Goal: Information Seeking & Learning: Learn about a topic

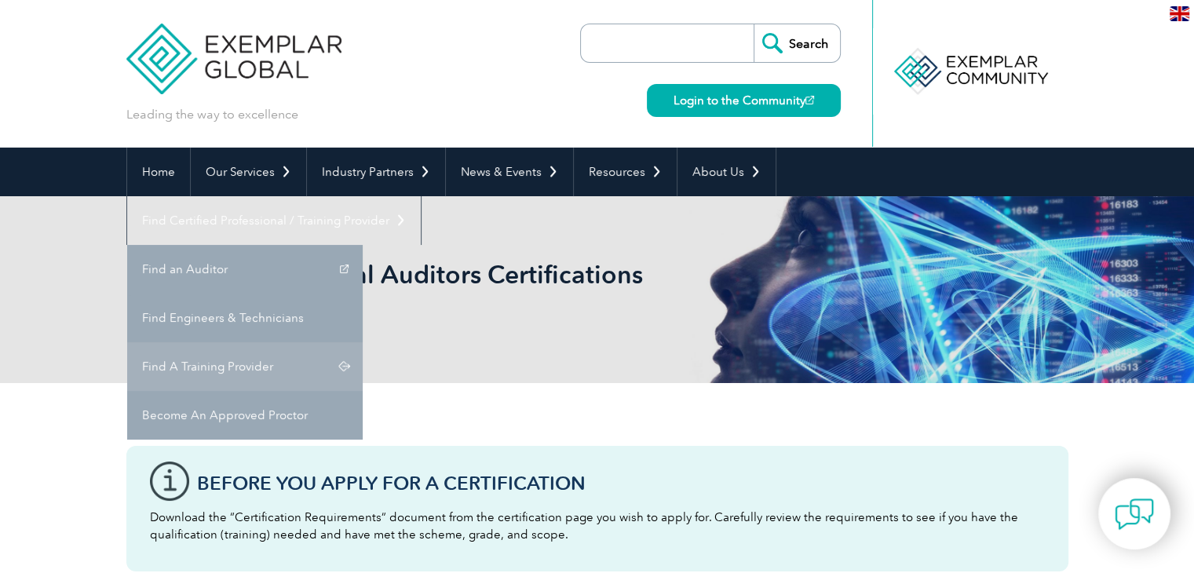
click at [363, 342] on link "Find A Training Provider" at bounding box center [245, 366] width 236 height 49
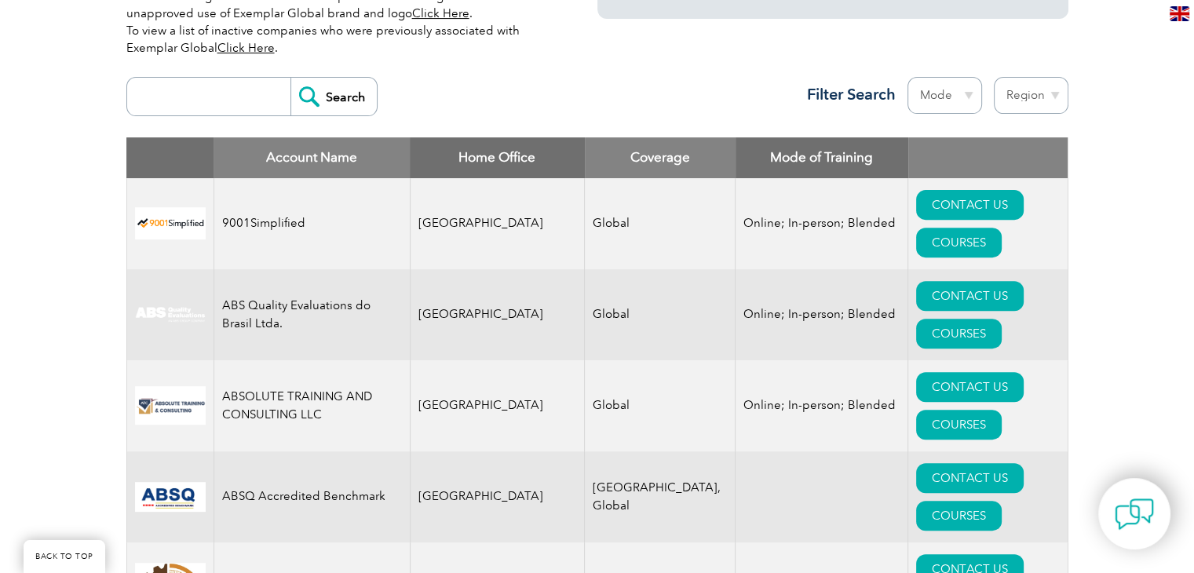
scroll to position [552, 0]
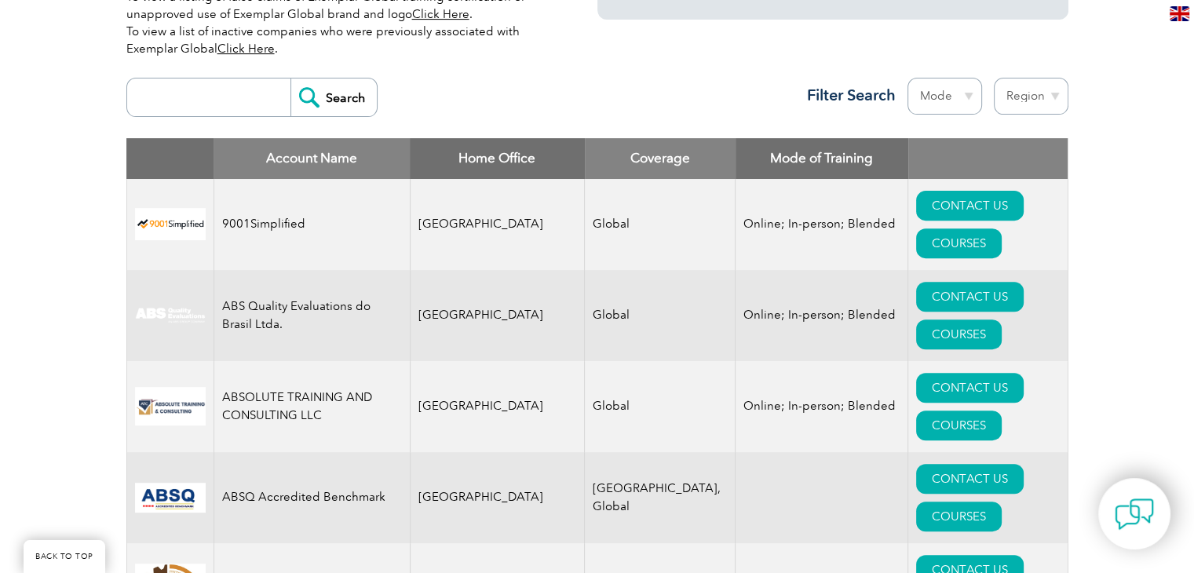
click at [936, 107] on select "Mode Online In-person Blended" at bounding box center [945, 96] width 75 height 37
select select "Online"
click at [908, 78] on select "Mode Online In-person Blended" at bounding box center [945, 96] width 75 height 37
click at [1030, 104] on select "Region [GEOGRAPHIC_DATA] [GEOGRAPHIC_DATA] [GEOGRAPHIC_DATA] [GEOGRAPHIC_DATA] …" at bounding box center [1031, 96] width 75 height 37
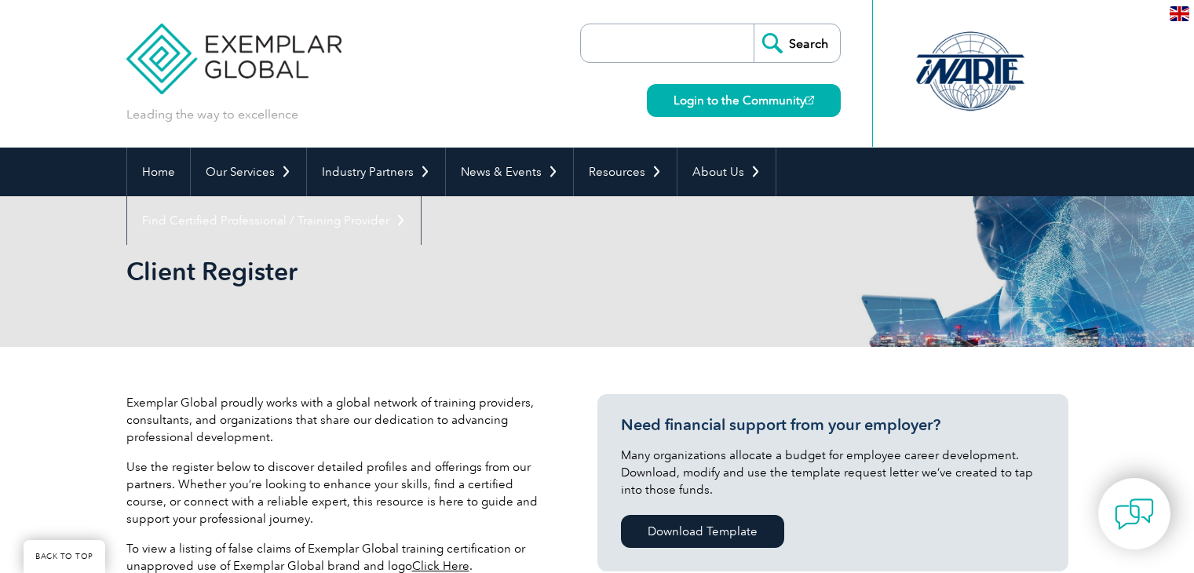
scroll to position [505, 0]
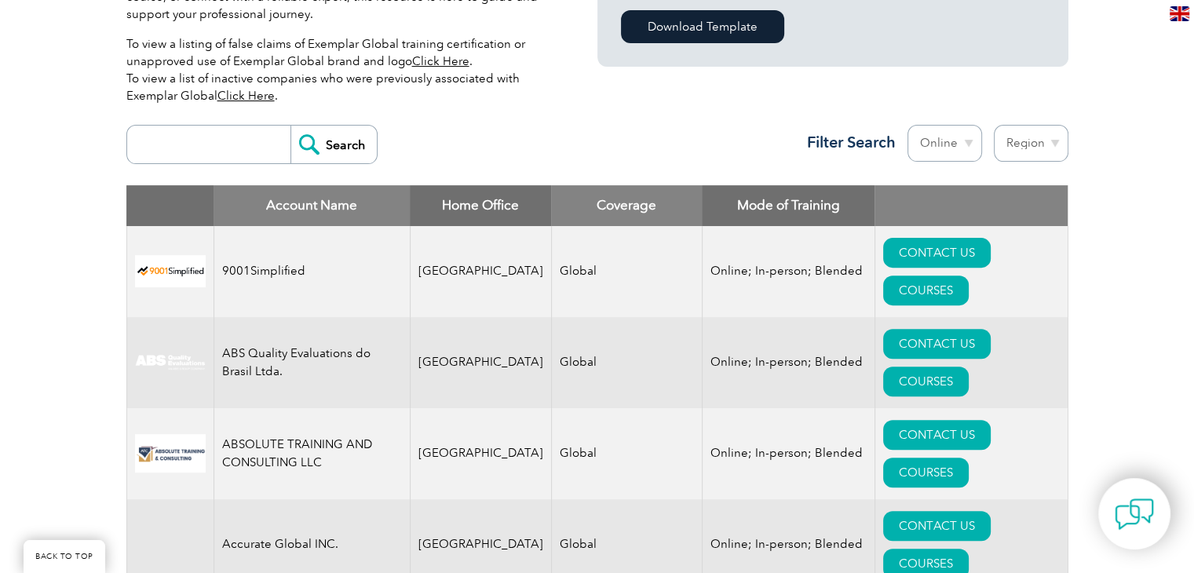
select select "[GEOGRAPHIC_DATA]"
click at [994, 125] on select "Region Australia Bahrain Bangladesh Brazil Canada Colombia Dominican Republic E…" at bounding box center [1031, 143] width 75 height 37
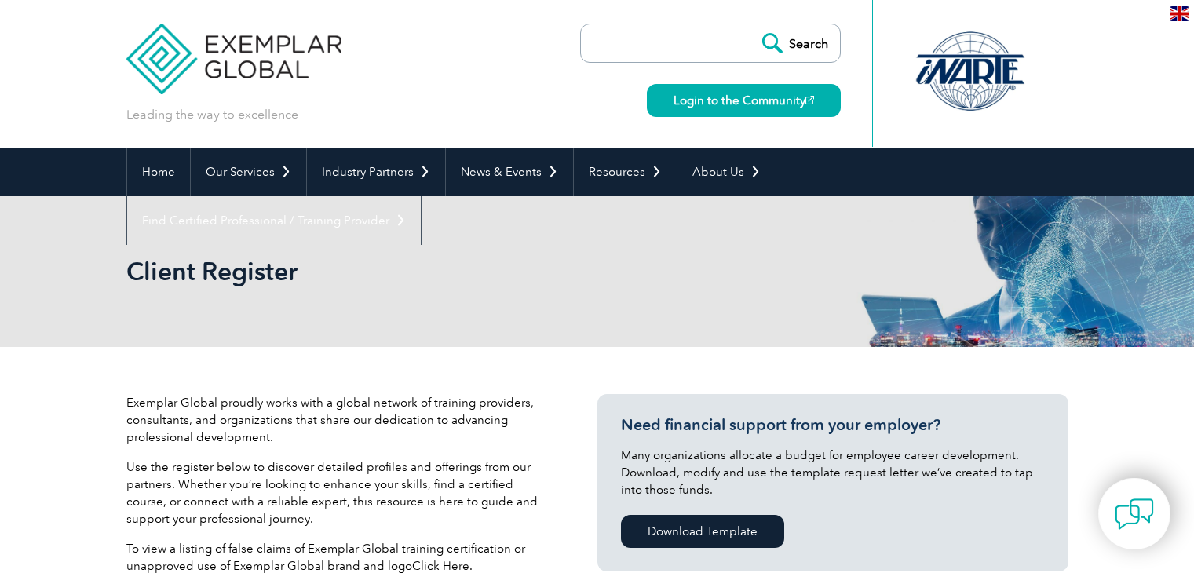
select select "[GEOGRAPHIC_DATA]"
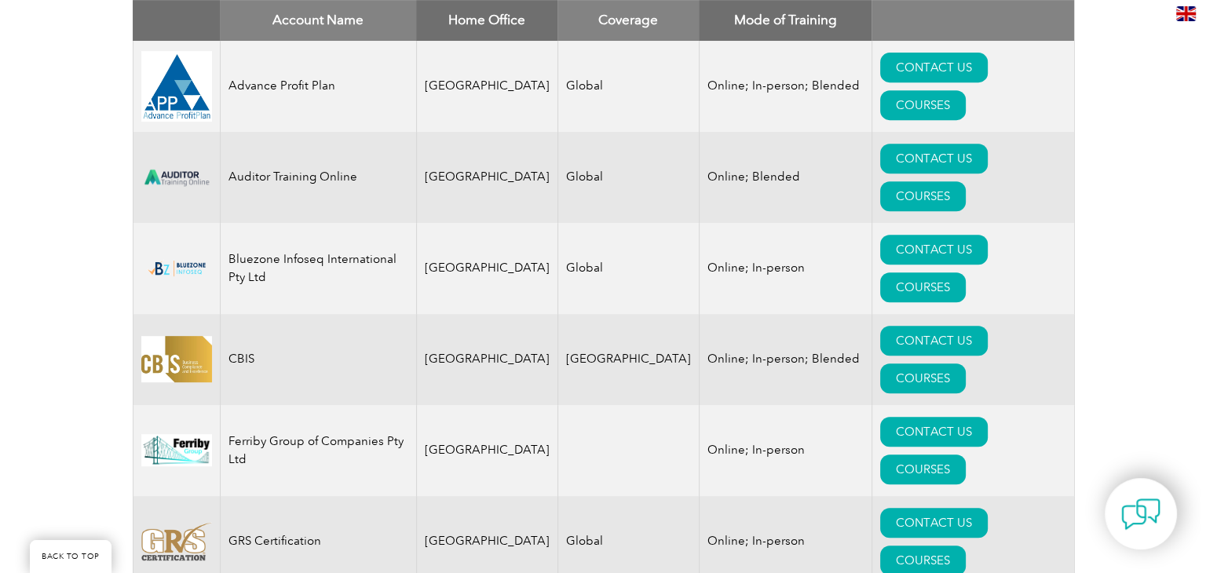
scroll to position [691, 0]
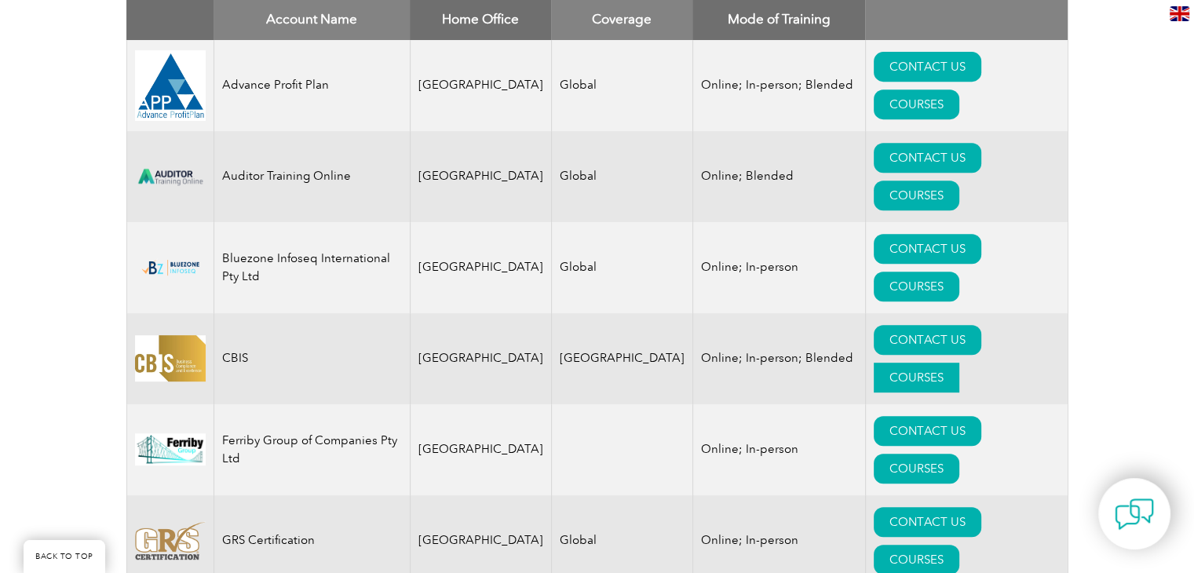
click at [958, 363] on link "COURSES" at bounding box center [917, 378] width 86 height 30
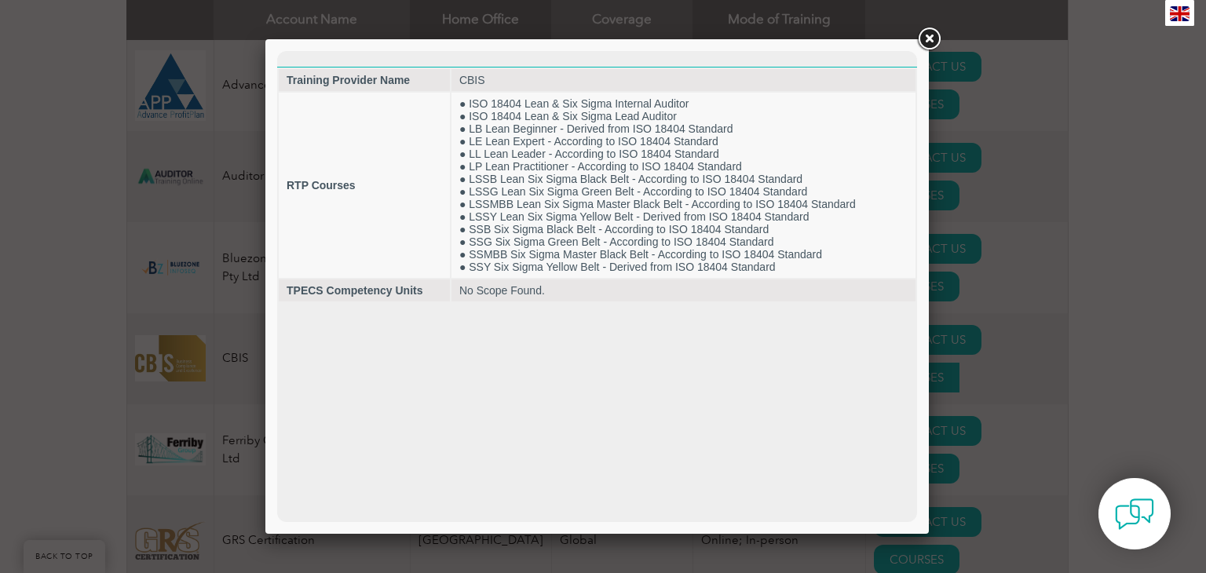
scroll to position [0, 0]
click at [926, 38] on link at bounding box center [929, 39] width 28 height 28
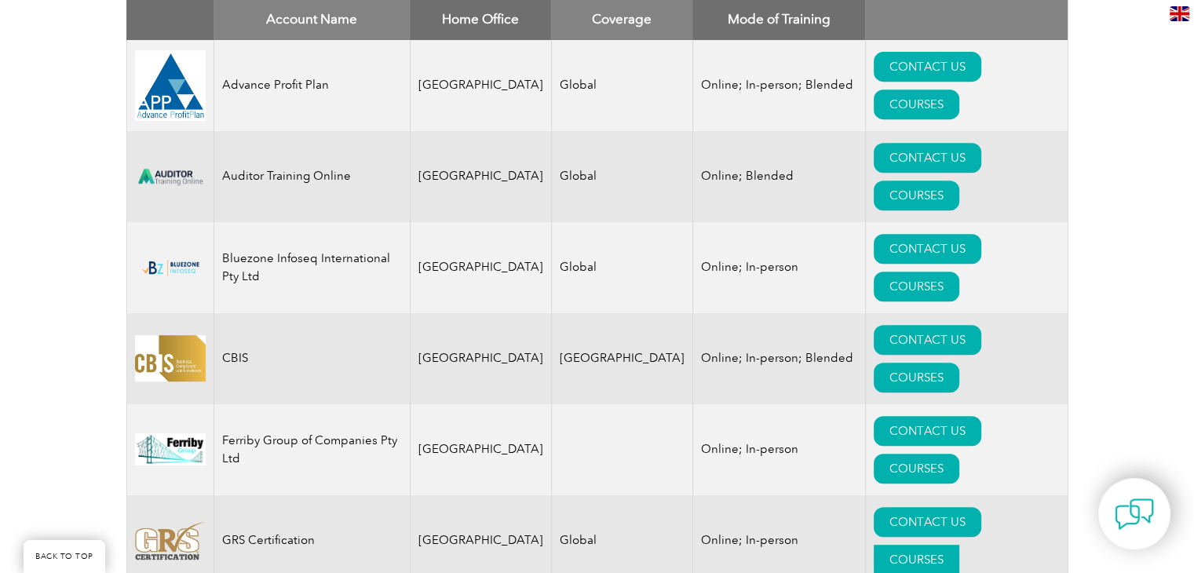
click at [959, 545] on link "COURSES" at bounding box center [917, 560] width 86 height 30
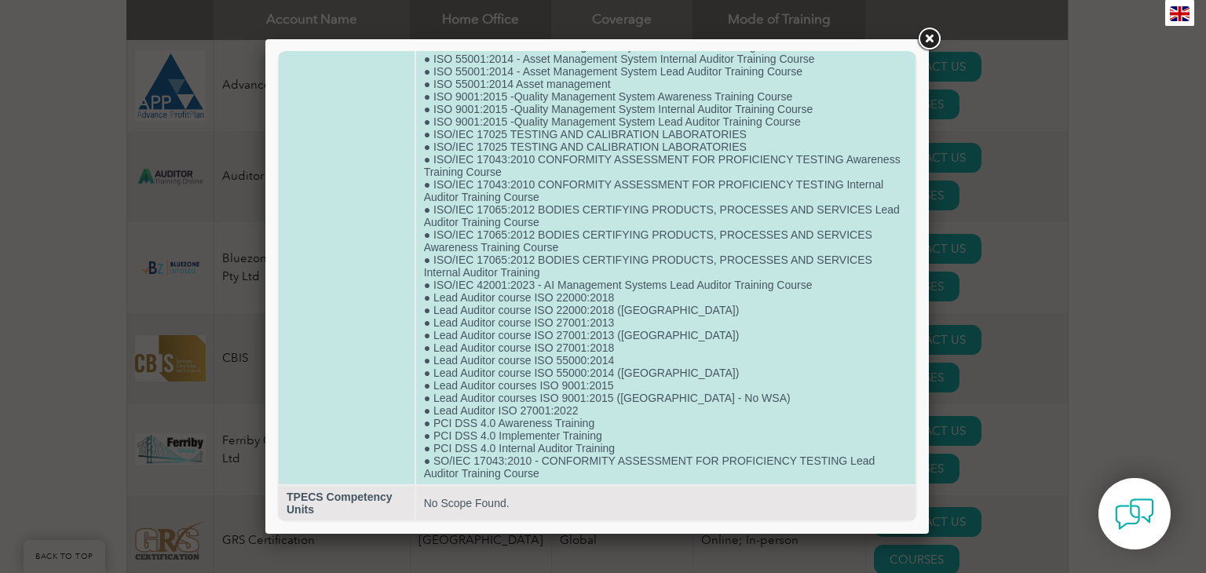
scroll to position [2124, 0]
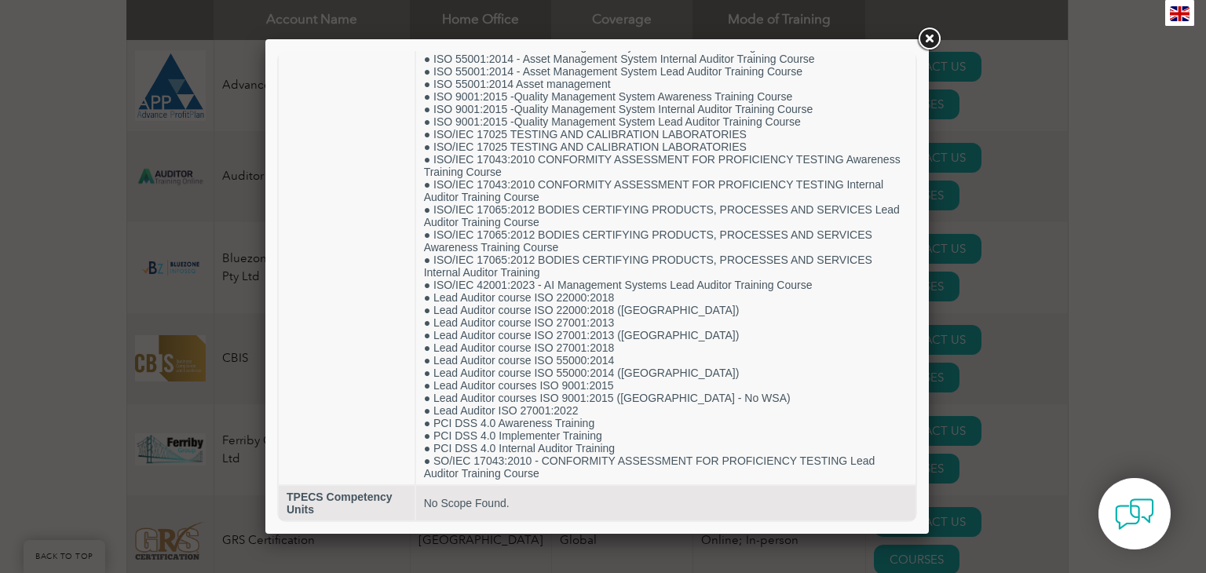
click at [9, 287] on div at bounding box center [603, 286] width 1206 height 573
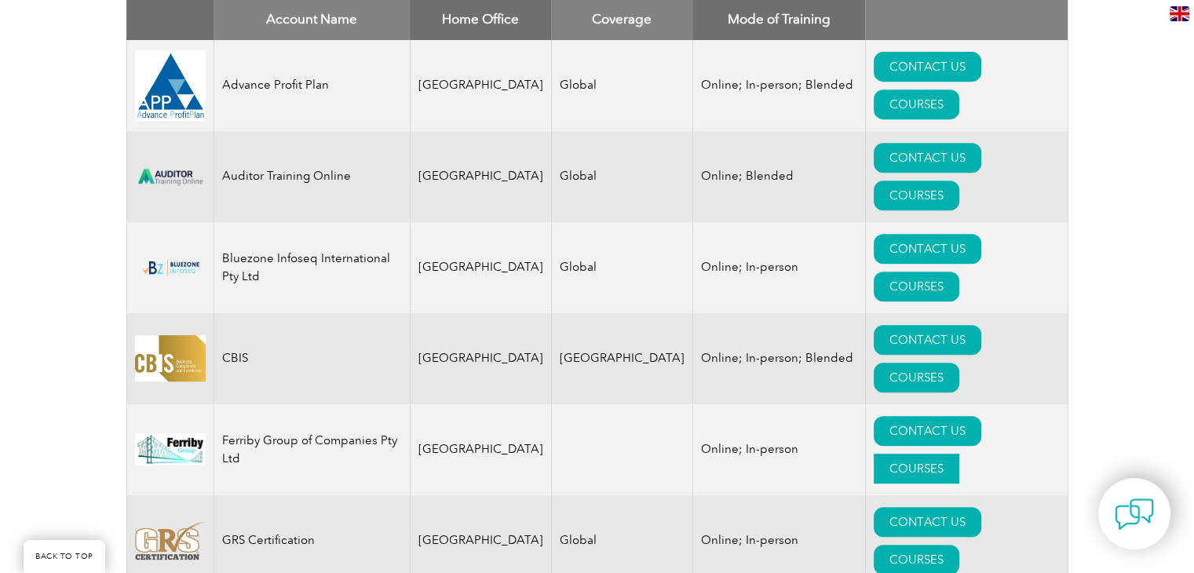
click at [955, 454] on link "COURSES" at bounding box center [917, 469] width 86 height 30
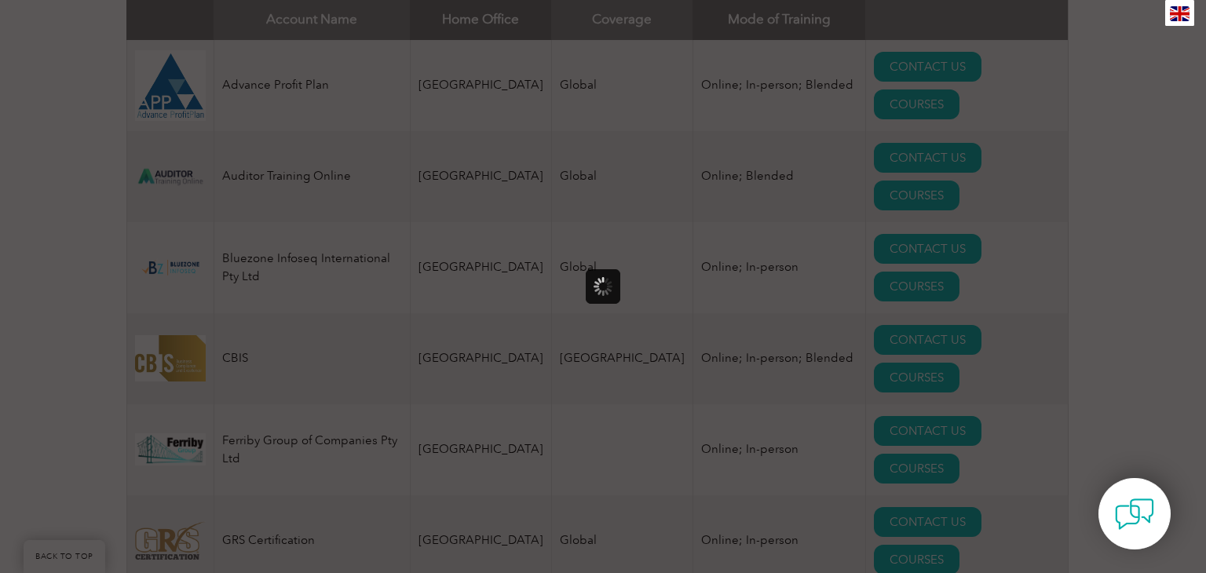
scroll to position [0, 0]
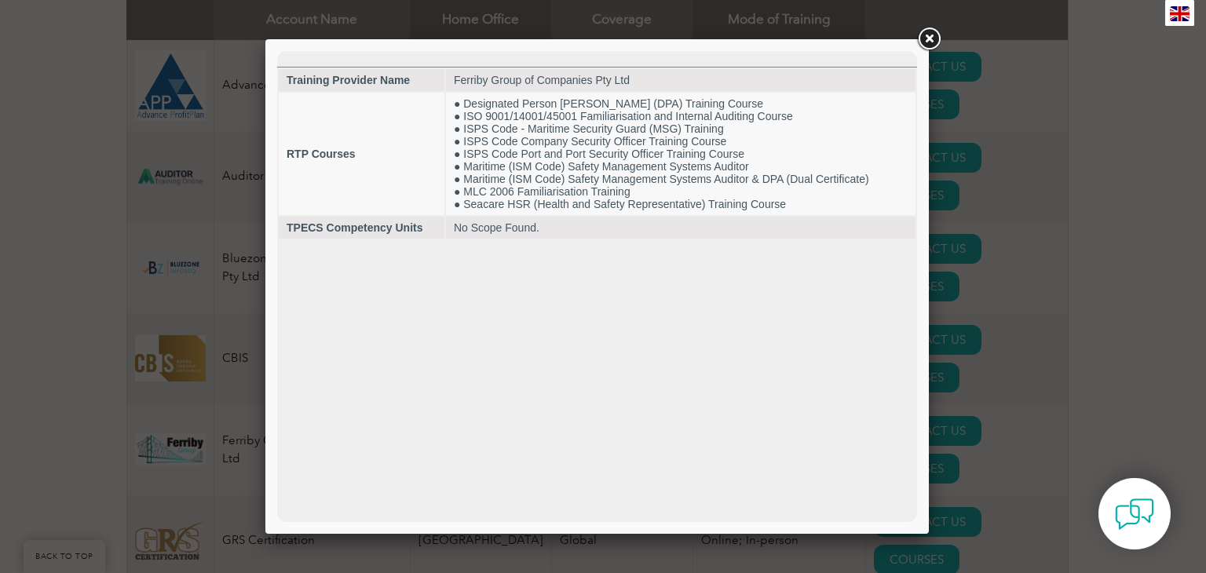
click at [929, 36] on link at bounding box center [929, 39] width 28 height 28
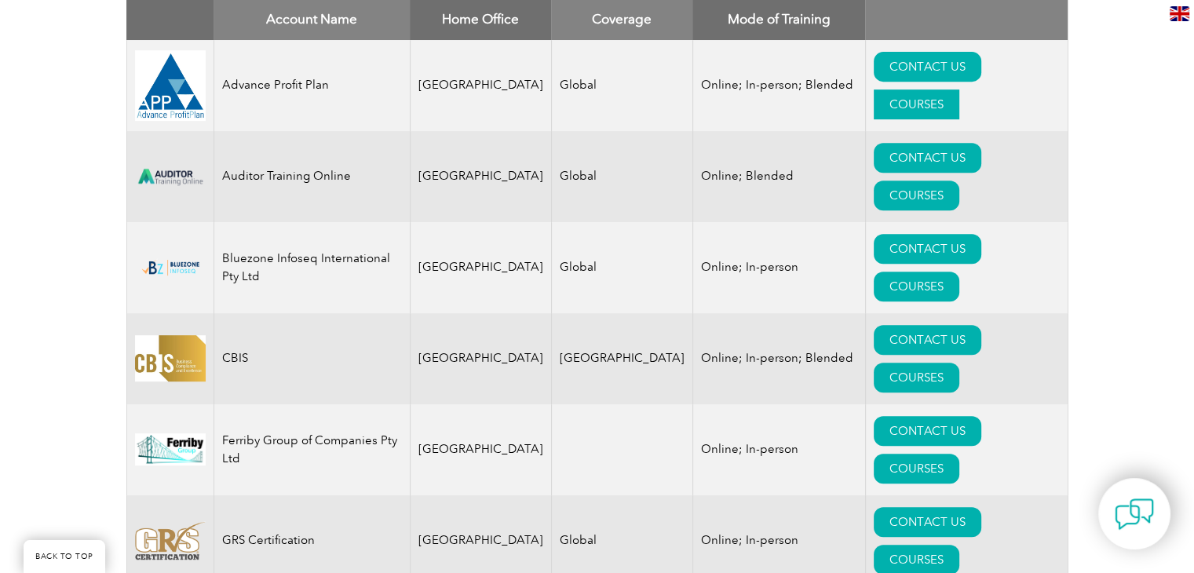
click at [959, 89] on link "COURSES" at bounding box center [917, 104] width 86 height 30
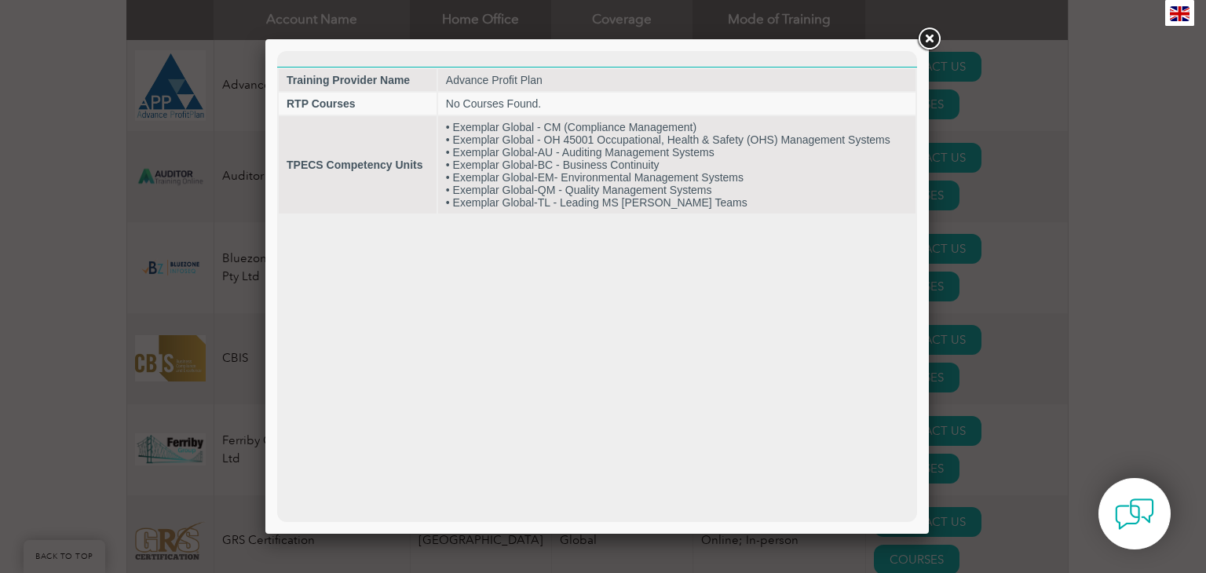
click at [929, 44] on link at bounding box center [929, 39] width 28 height 28
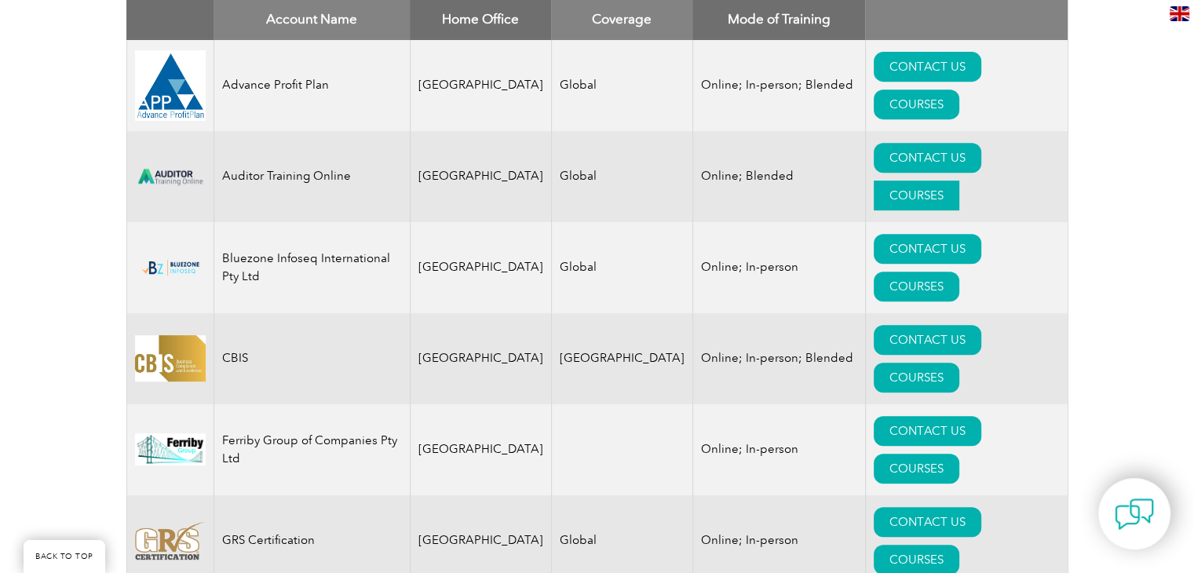
click at [957, 181] on link "COURSES" at bounding box center [917, 196] width 86 height 30
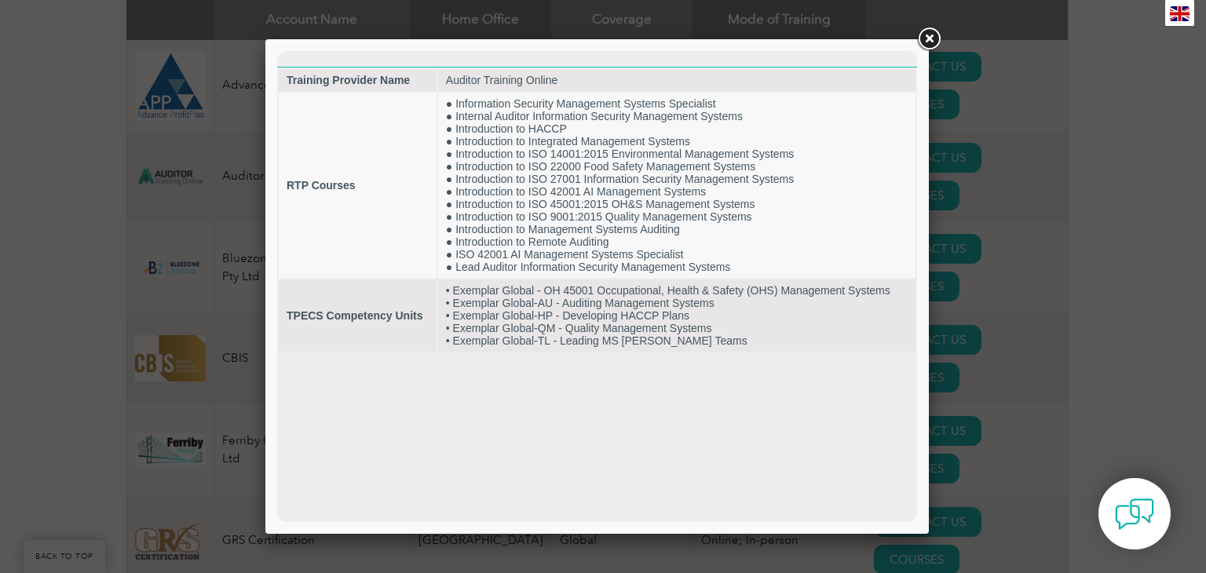
click at [923, 42] on link at bounding box center [929, 39] width 28 height 28
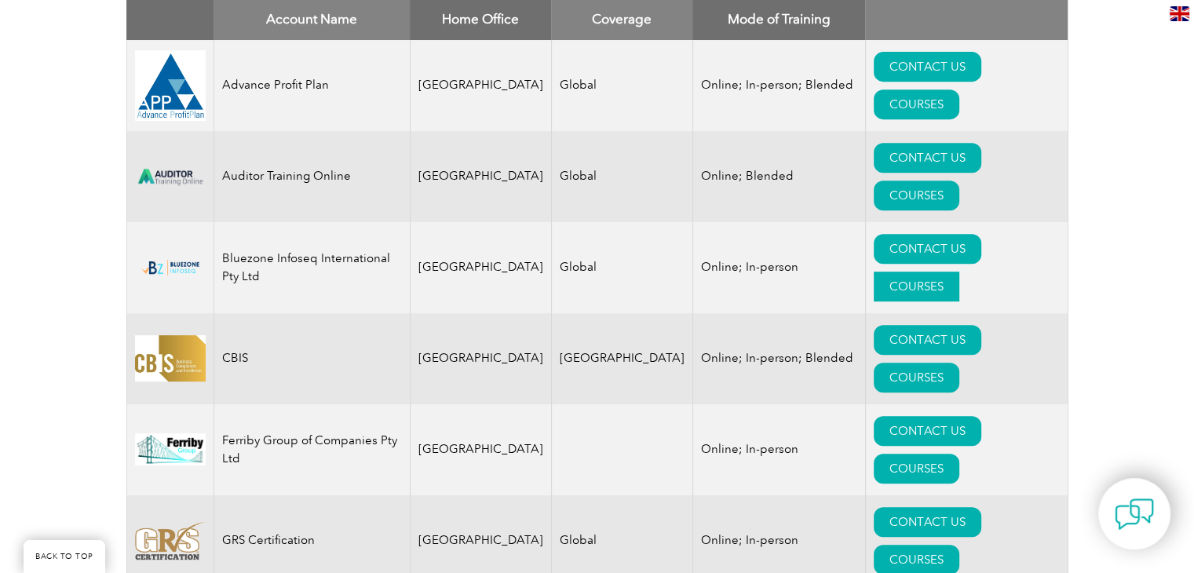
click at [956, 272] on link "COURSES" at bounding box center [917, 287] width 86 height 30
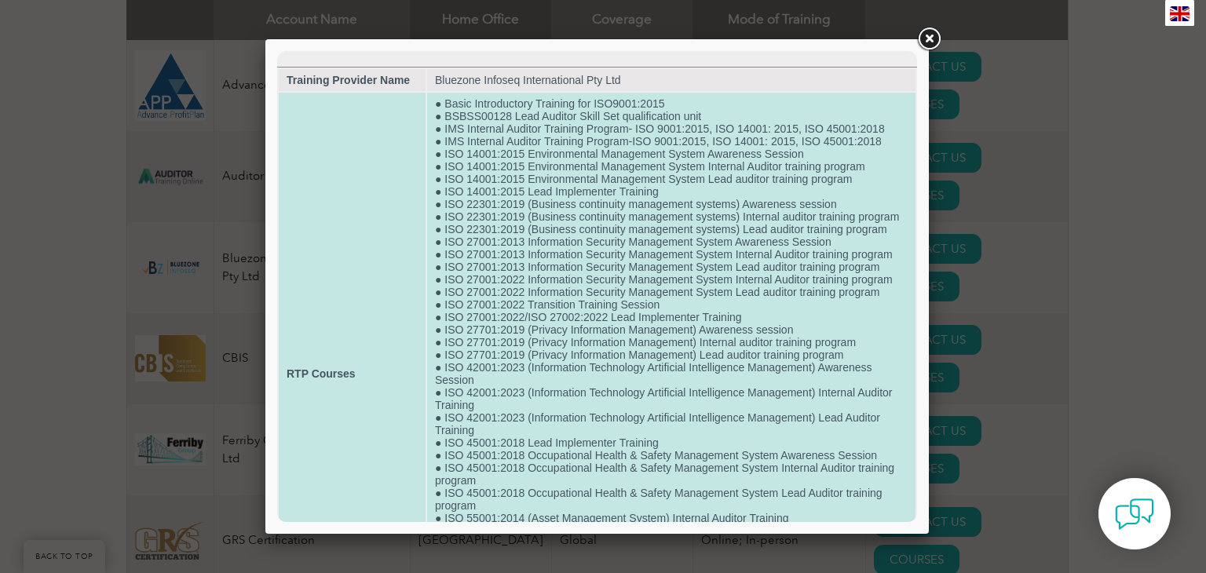
scroll to position [211, 0]
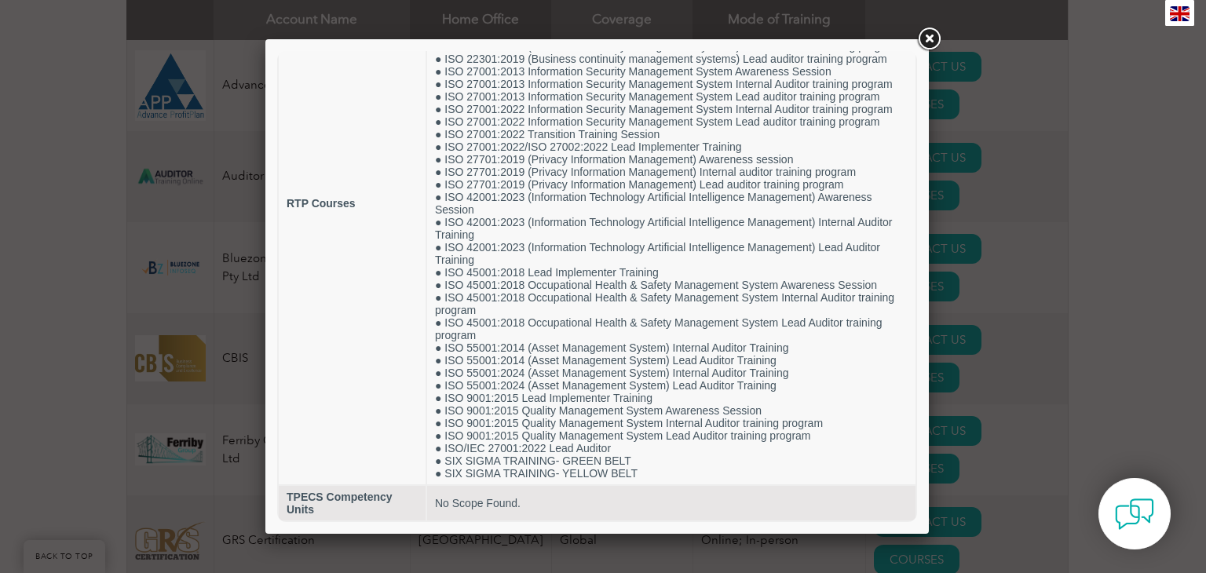
click at [933, 35] on link at bounding box center [929, 39] width 28 height 28
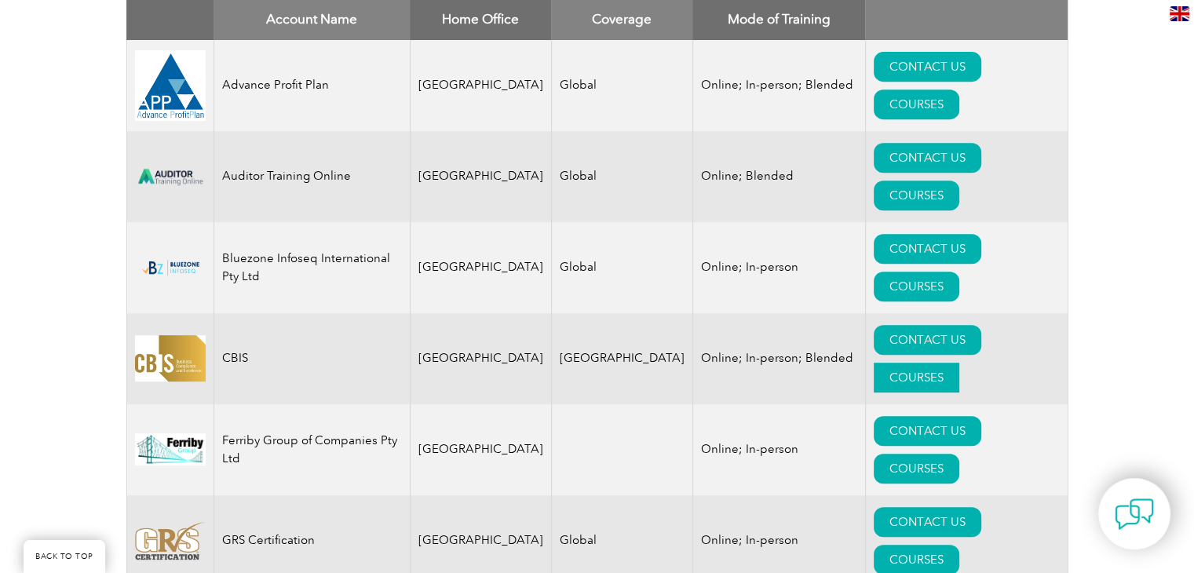
click at [958, 363] on link "COURSES" at bounding box center [917, 378] width 86 height 30
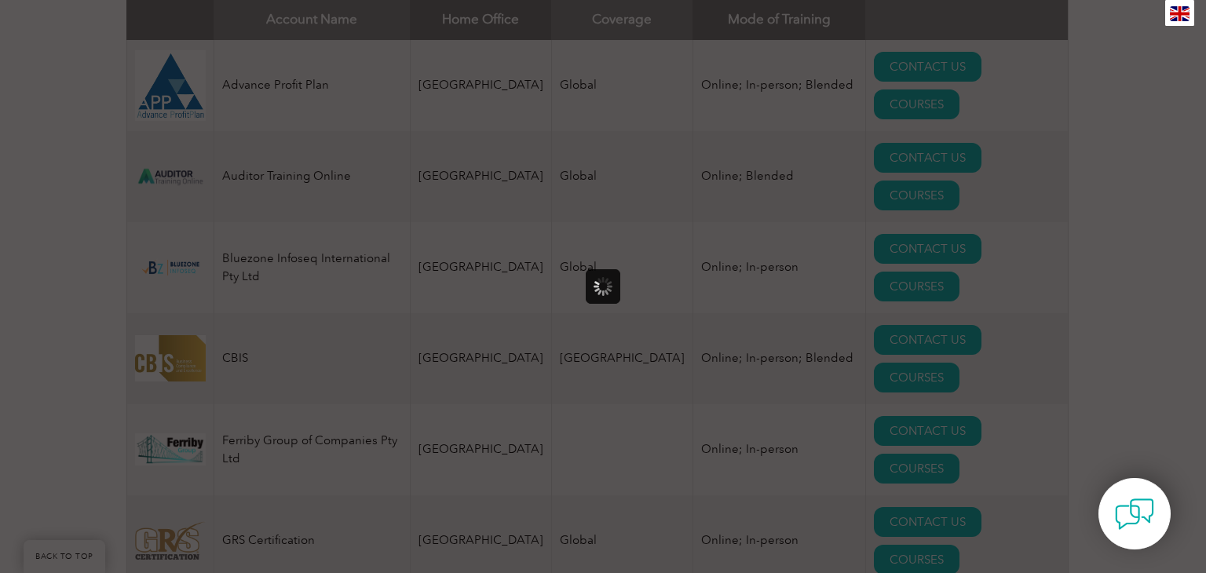
scroll to position [0, 0]
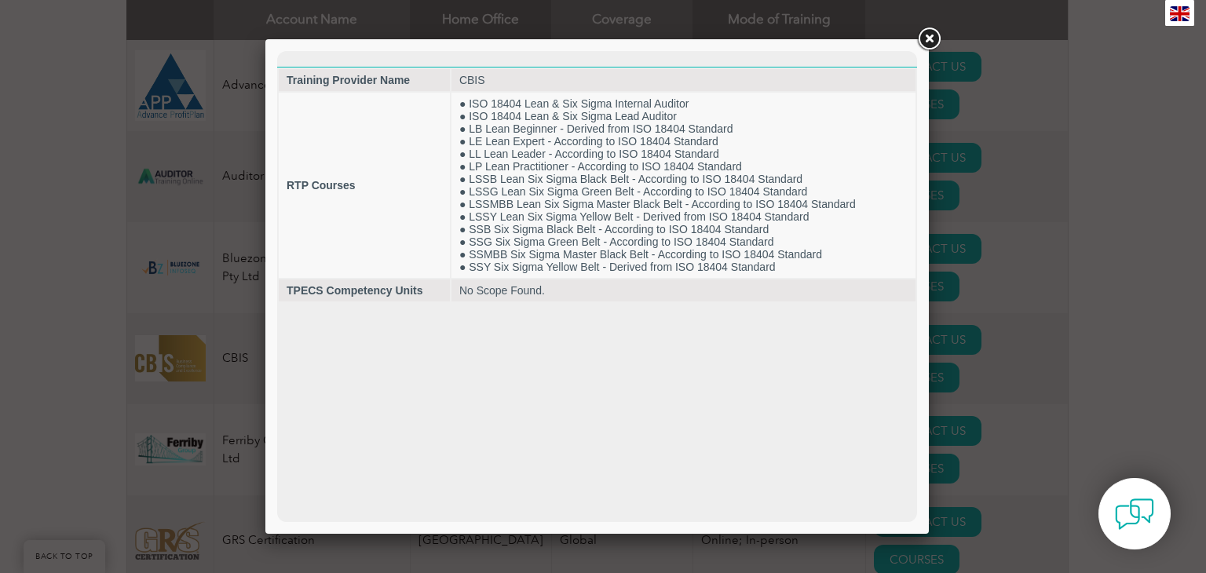
click at [929, 42] on link at bounding box center [929, 39] width 28 height 28
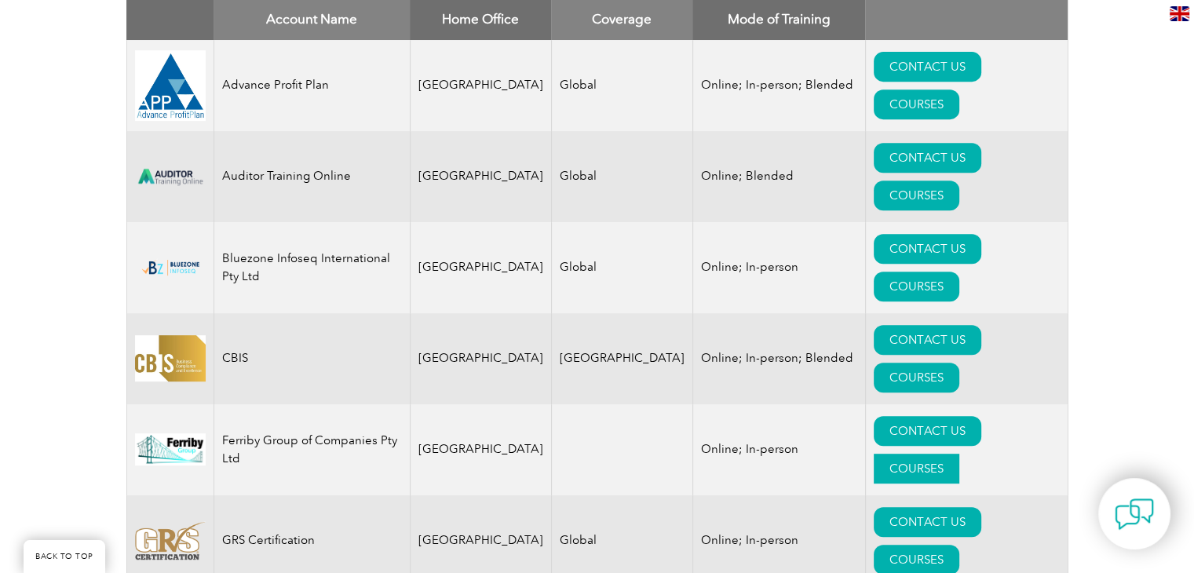
click at [959, 454] on link "COURSES" at bounding box center [917, 469] width 86 height 30
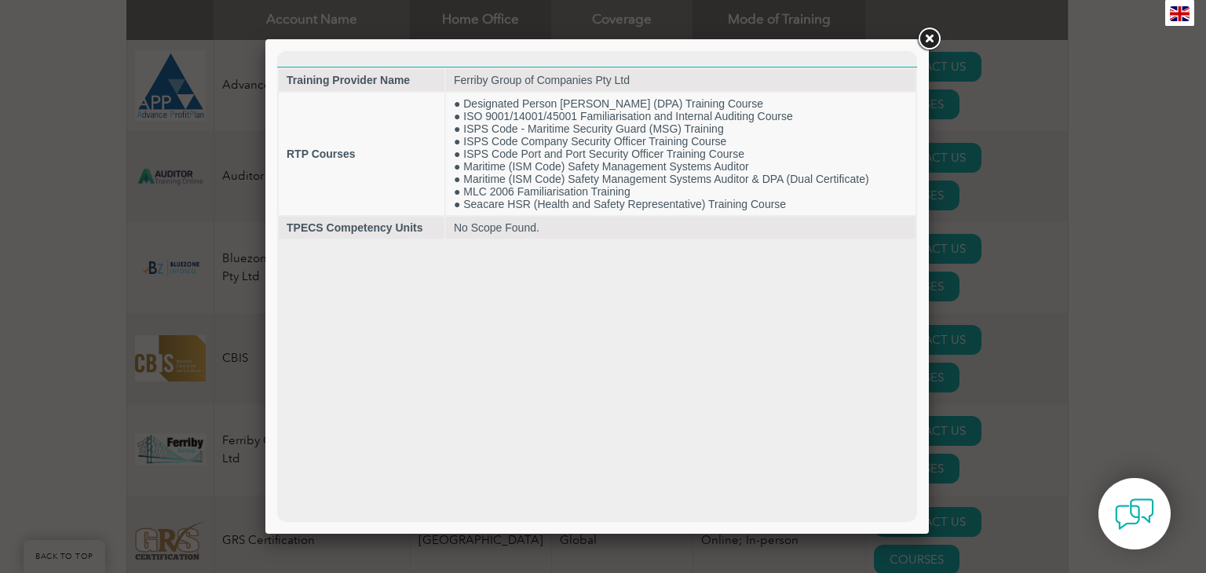
click at [933, 38] on link at bounding box center [929, 39] width 28 height 28
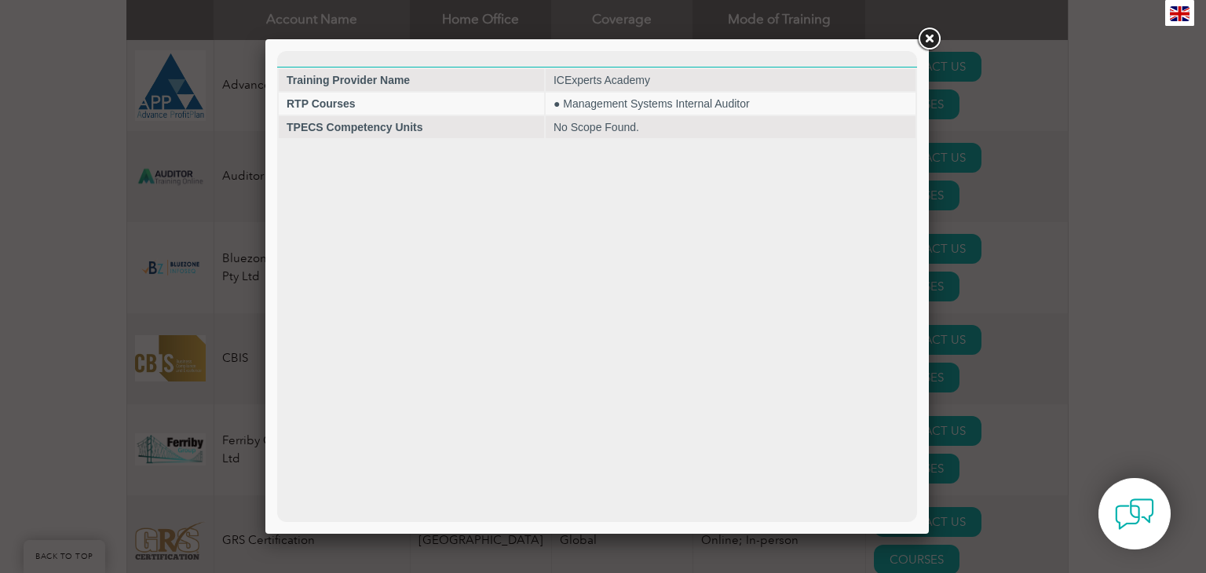
click at [926, 42] on link at bounding box center [929, 39] width 28 height 28
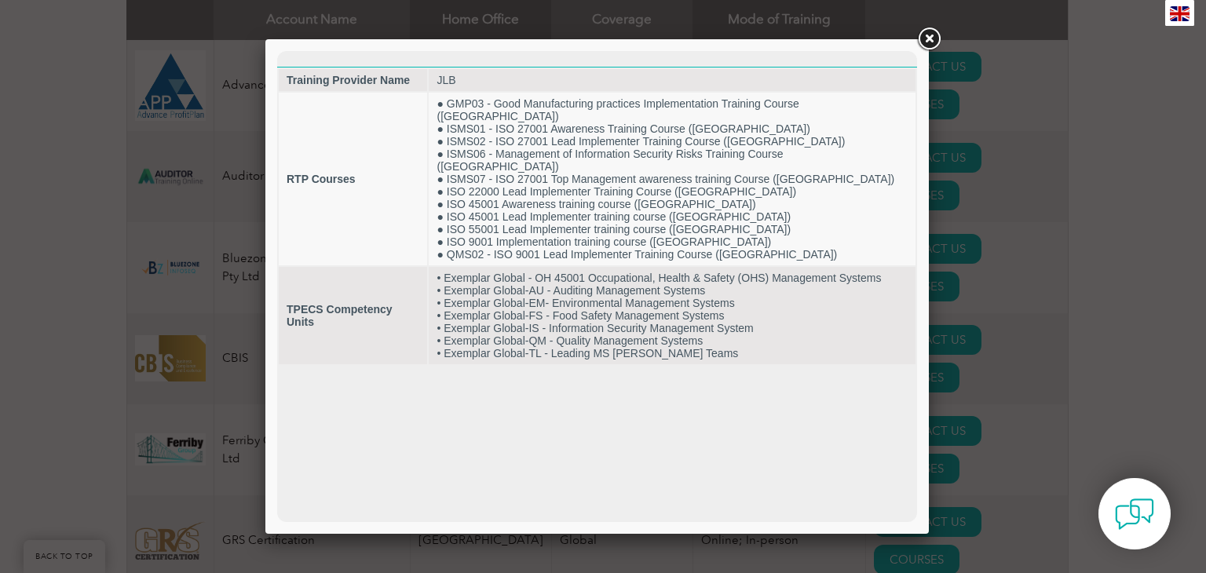
click at [925, 35] on link at bounding box center [929, 39] width 28 height 28
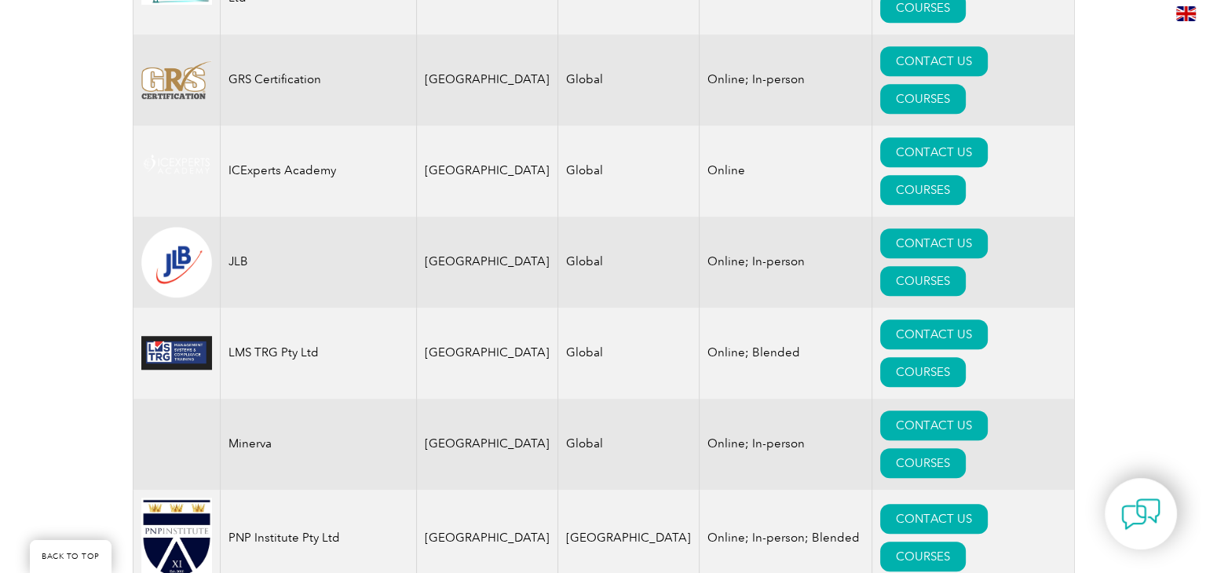
scroll to position [1164, 0]
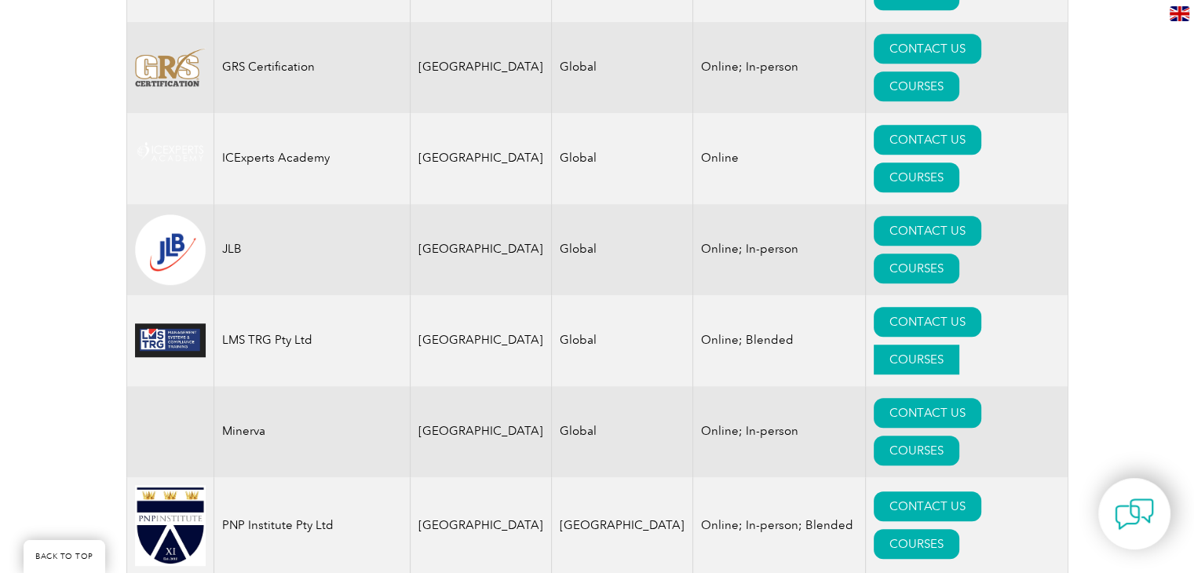
click at [959, 345] on link "COURSES" at bounding box center [917, 360] width 86 height 30
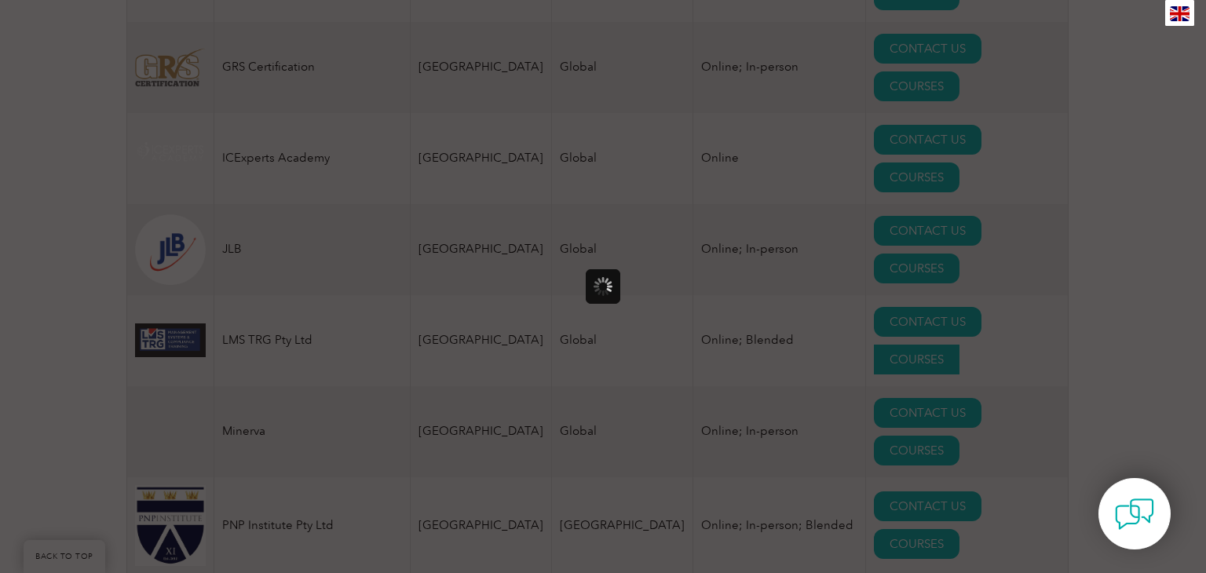
scroll to position [0, 0]
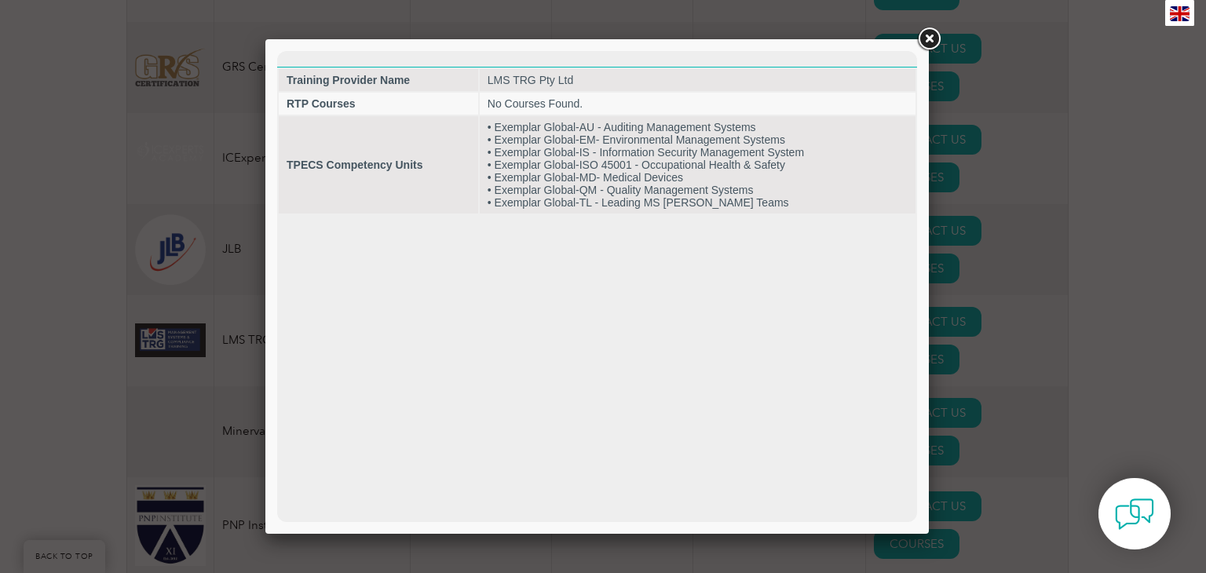
click at [941, 46] on link at bounding box center [929, 39] width 28 height 28
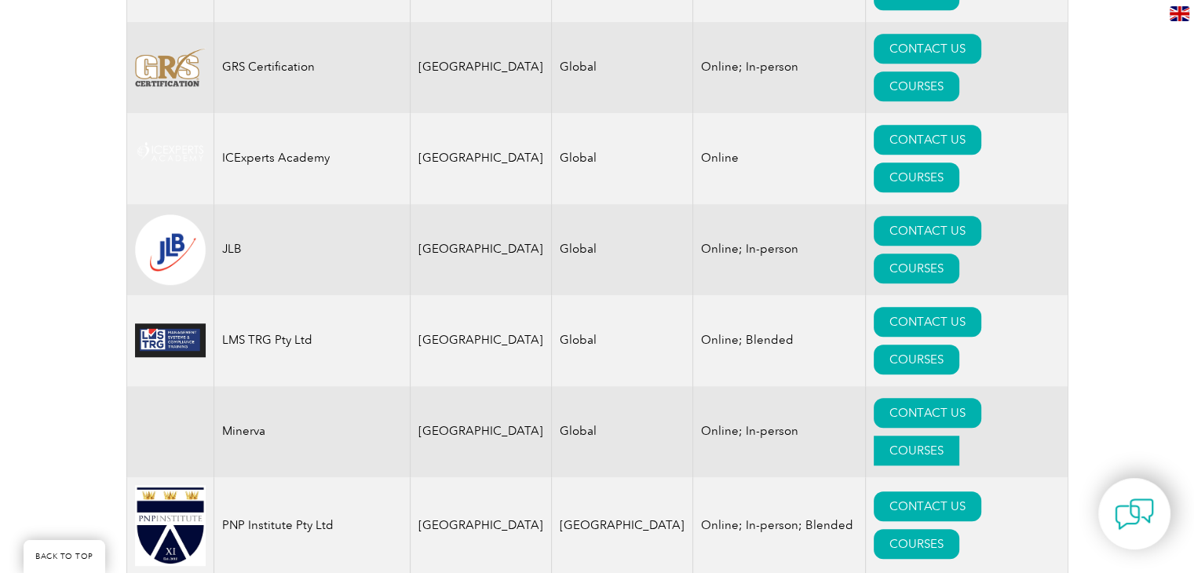
click at [959, 436] on link "COURSES" at bounding box center [917, 451] width 86 height 30
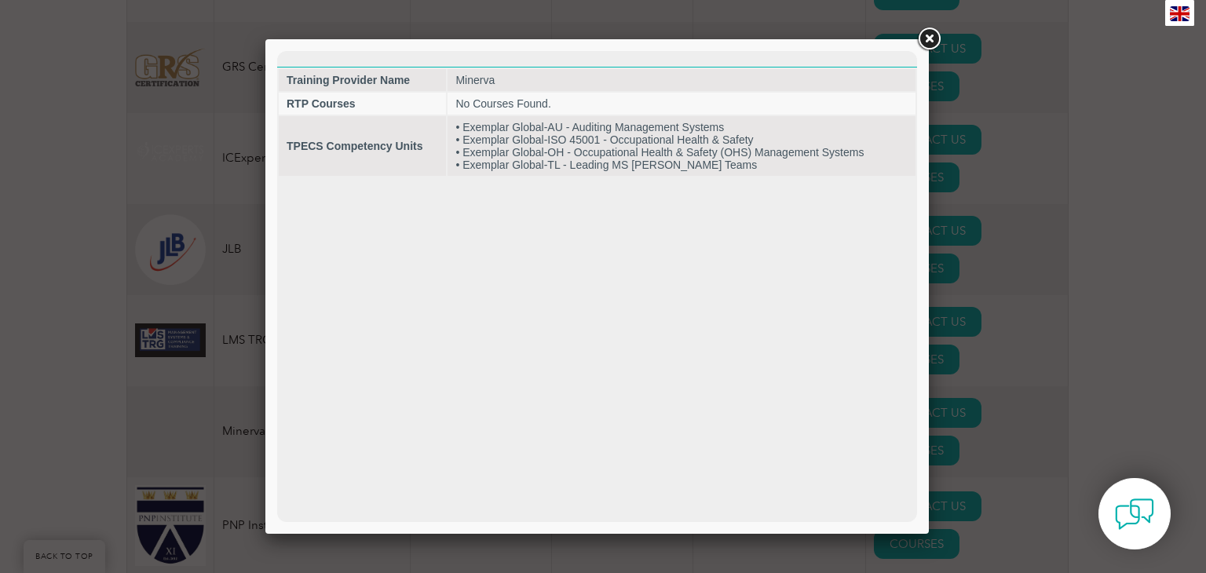
click at [919, 45] on link at bounding box center [929, 39] width 28 height 28
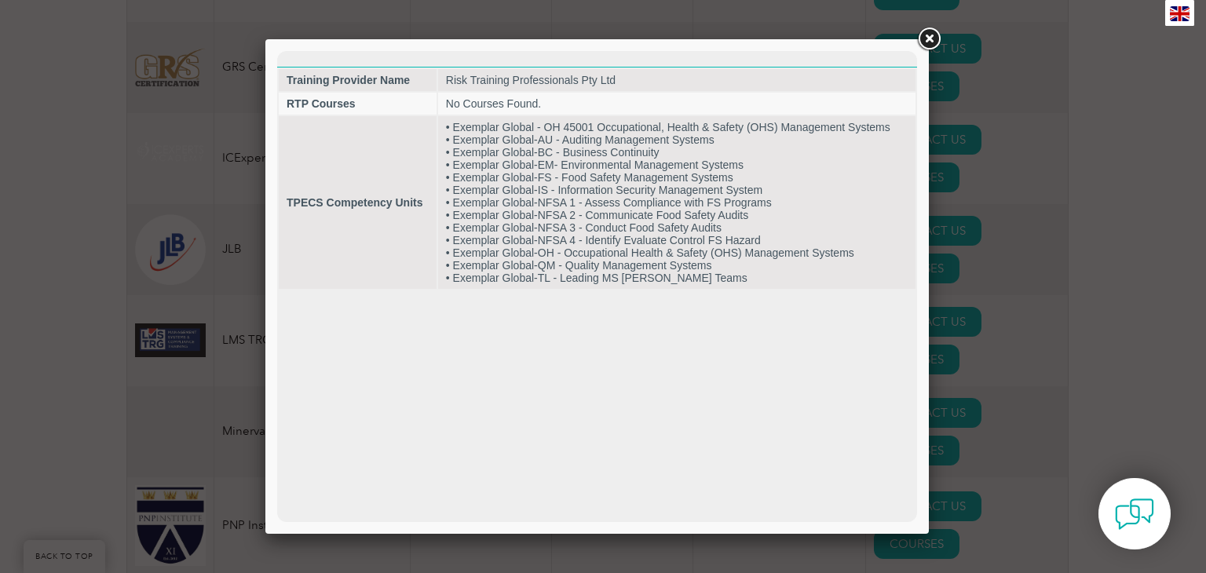
click at [926, 46] on link at bounding box center [929, 39] width 28 height 28
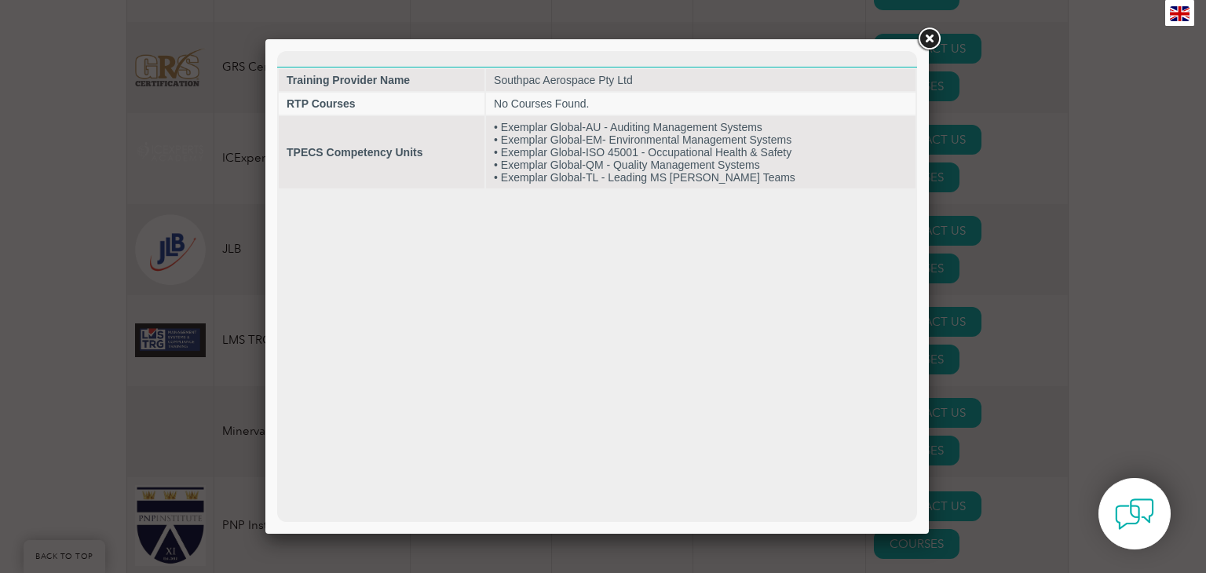
click at [923, 46] on link at bounding box center [929, 39] width 28 height 28
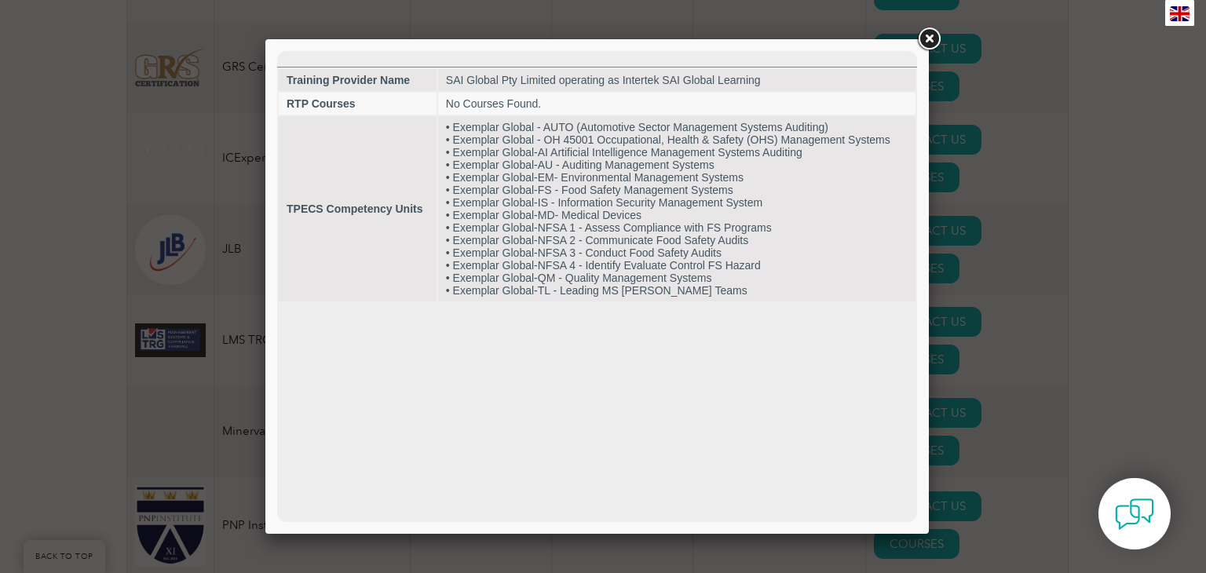
click at [925, 42] on link at bounding box center [929, 39] width 28 height 28
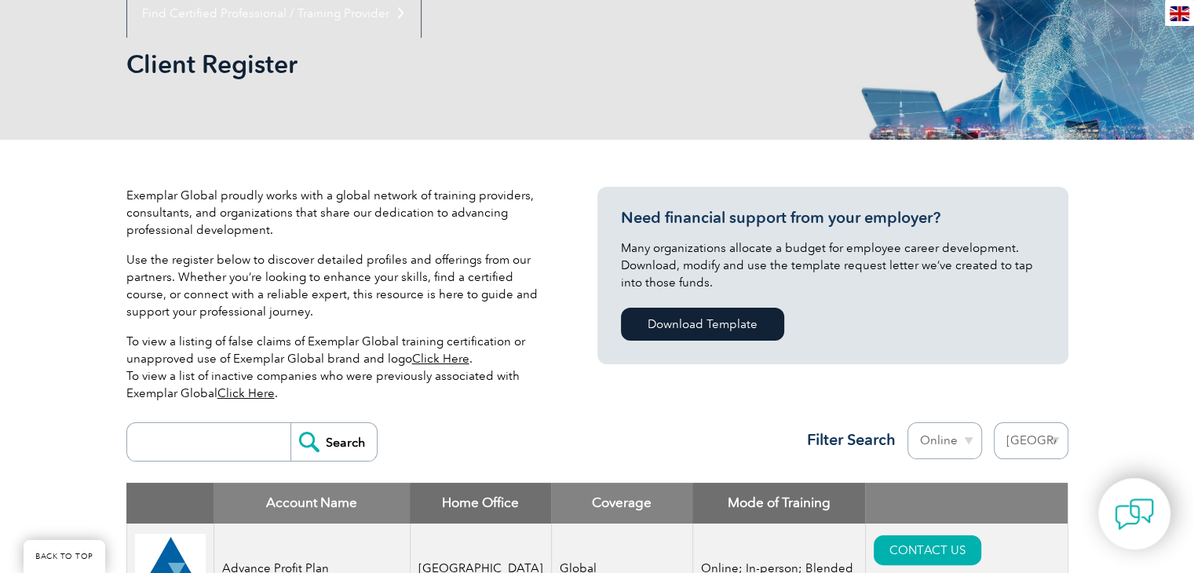
scroll to position [209, 0]
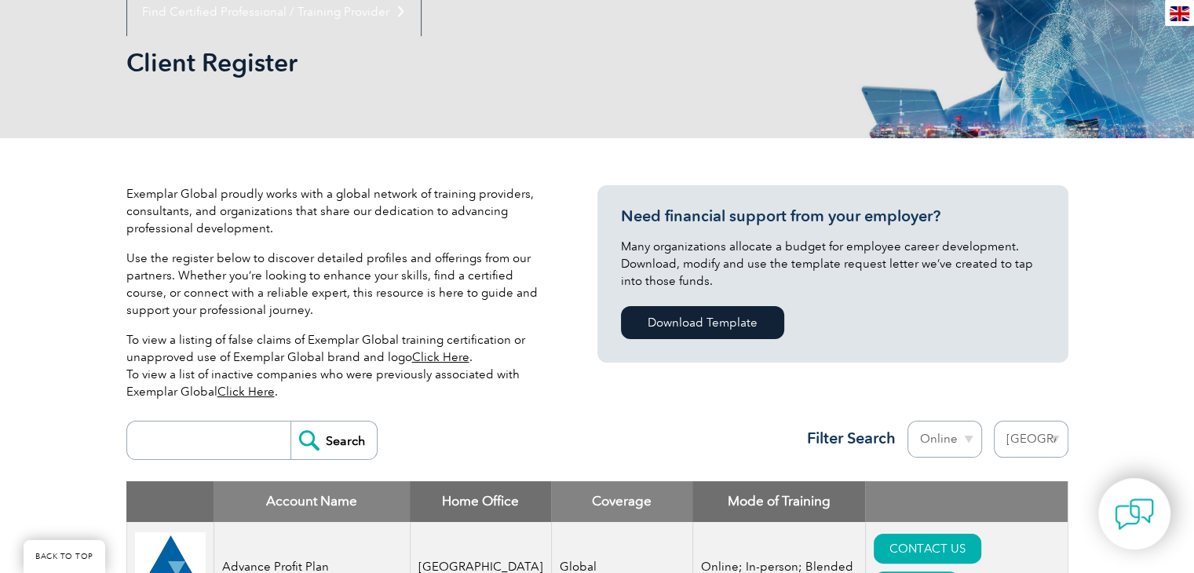
drag, startPoint x: 553, startPoint y: 228, endPoint x: 449, endPoint y: 232, distance: 104.5
click at [449, 232] on p "Exemplar Global proudly works with a global network of training providers, cons…" at bounding box center [338, 211] width 424 height 52
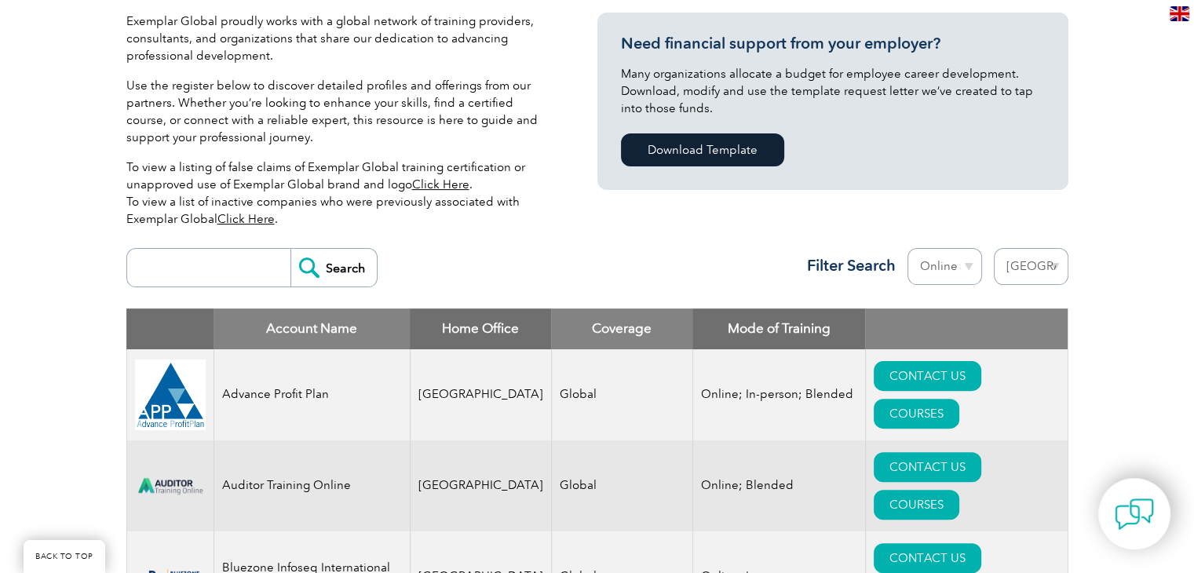
scroll to position [382, 0]
